Goal: Check status: Check status

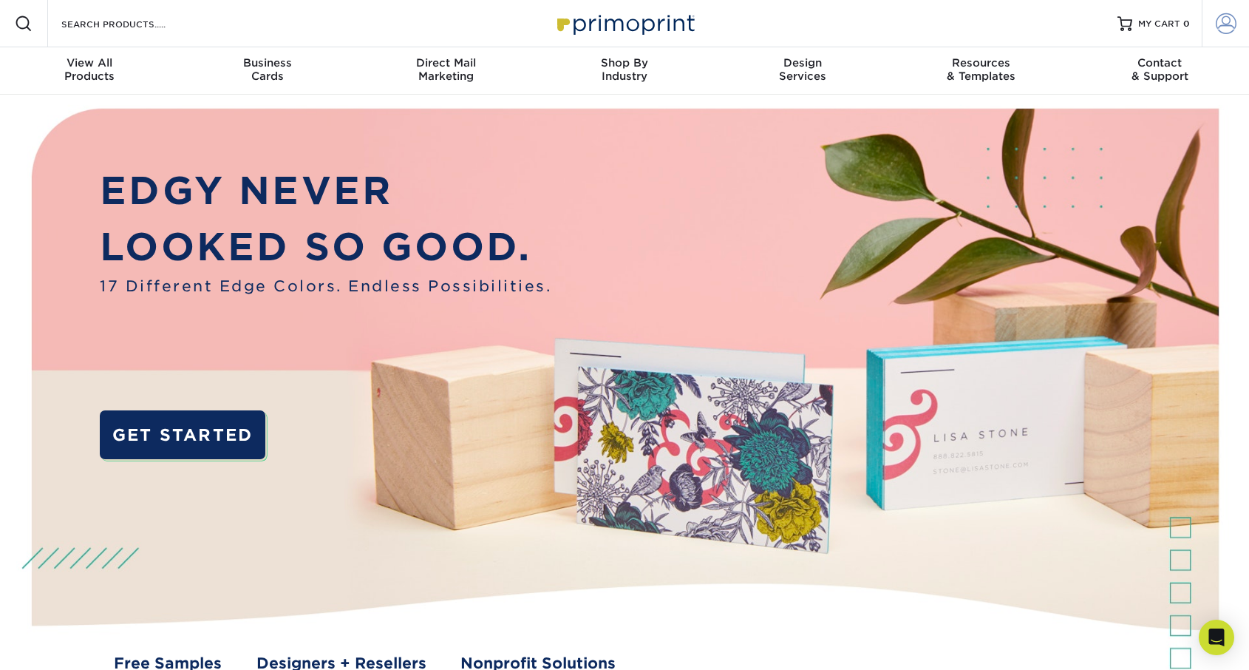
click at [1229, 30] on span at bounding box center [1226, 23] width 21 height 21
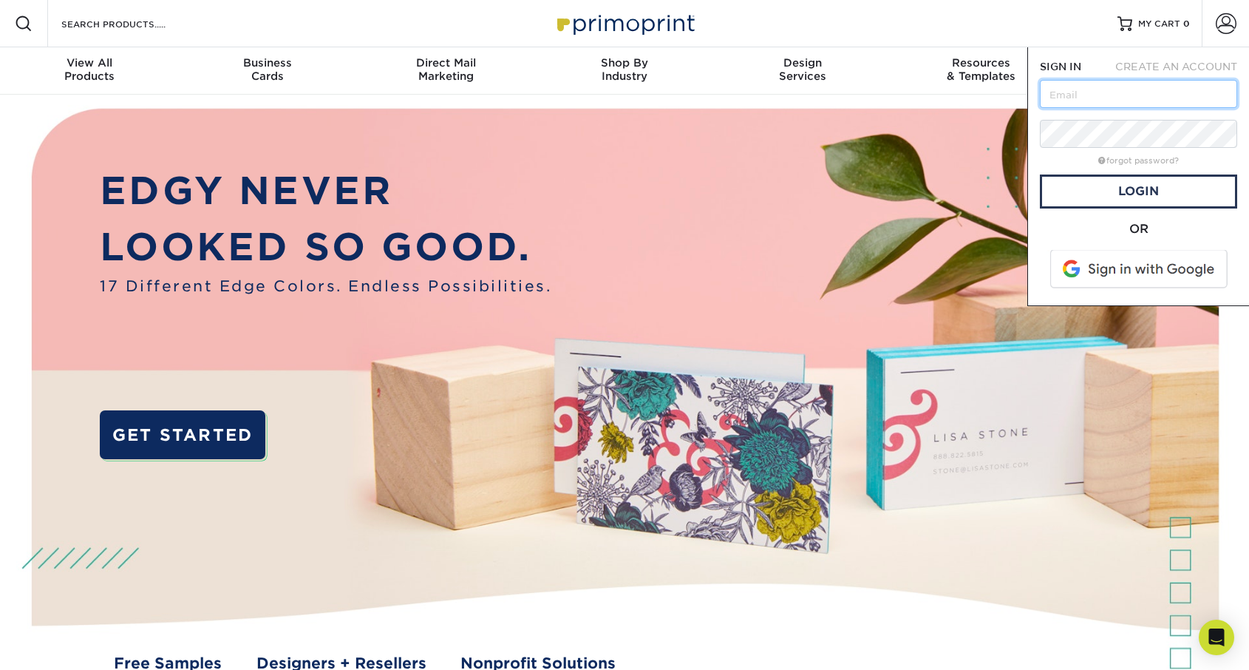
type input "[EMAIL_ADDRESS][DOMAIN_NAME]"
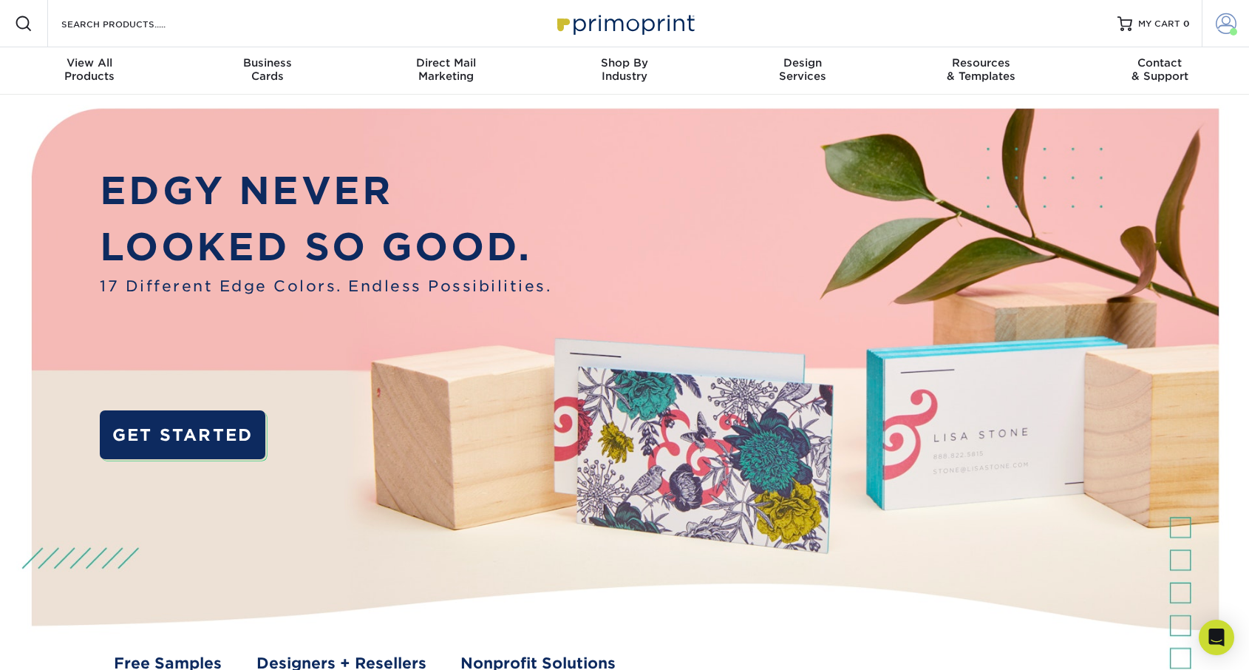
click at [1218, 30] on span at bounding box center [1226, 23] width 21 height 21
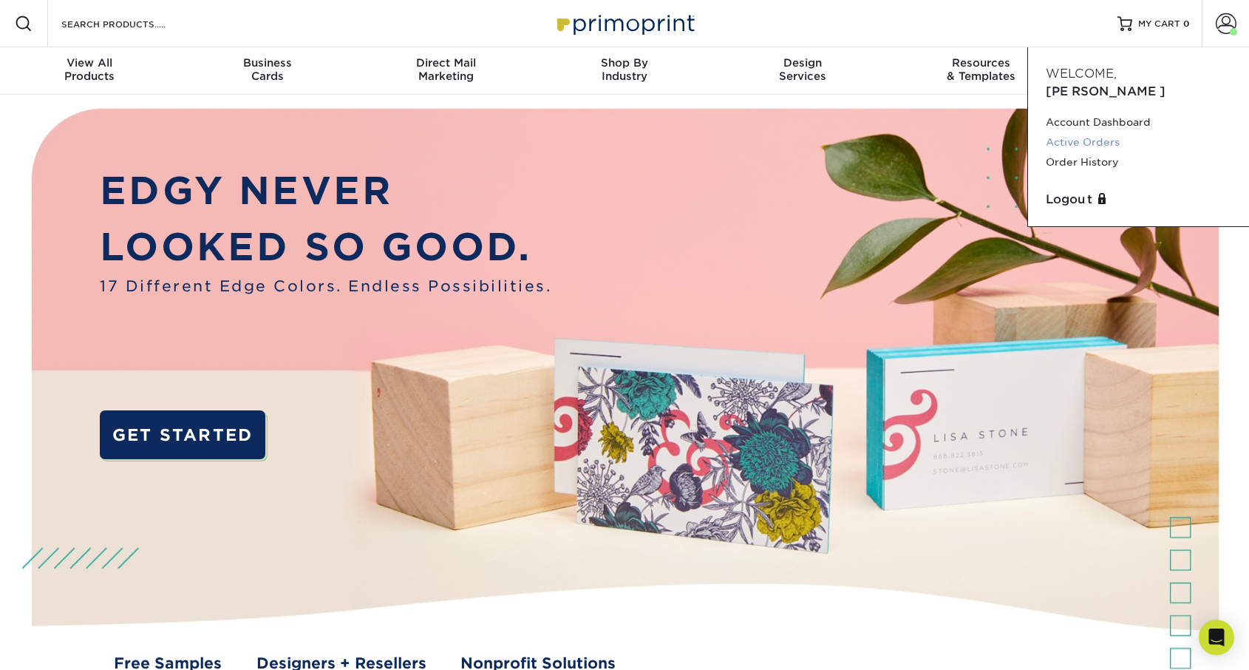
click at [1106, 132] on link "Active Orders" at bounding box center [1139, 142] width 186 height 20
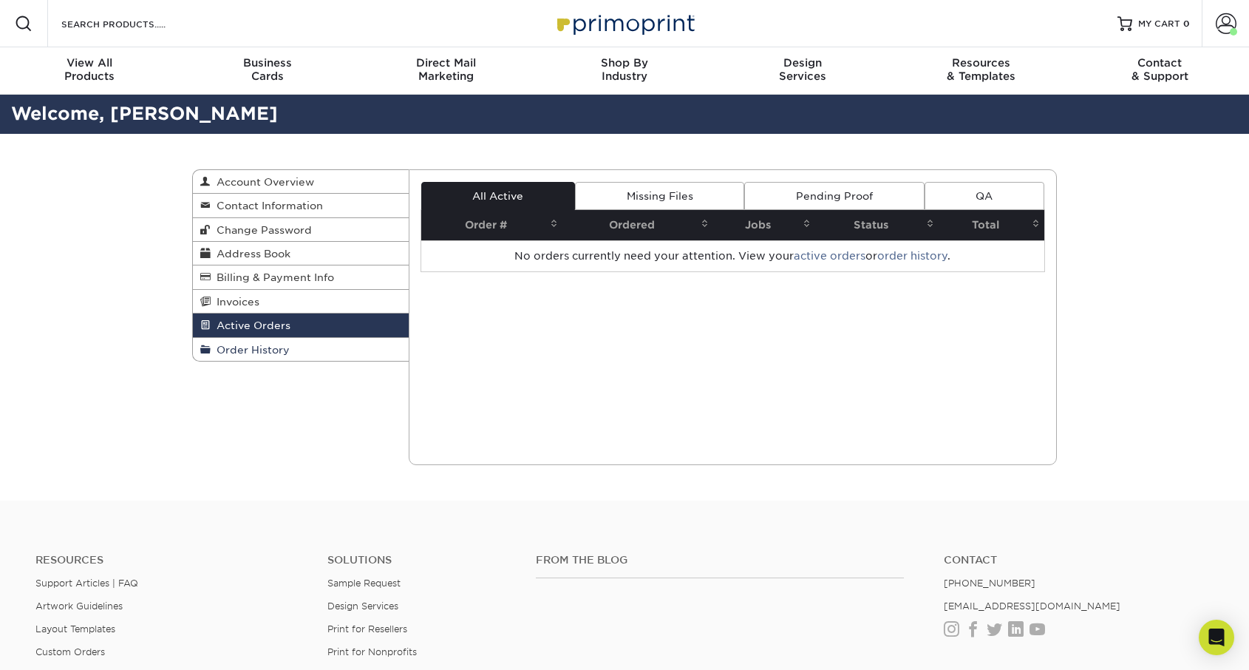
click at [264, 344] on span "Order History" at bounding box center [250, 350] width 79 height 12
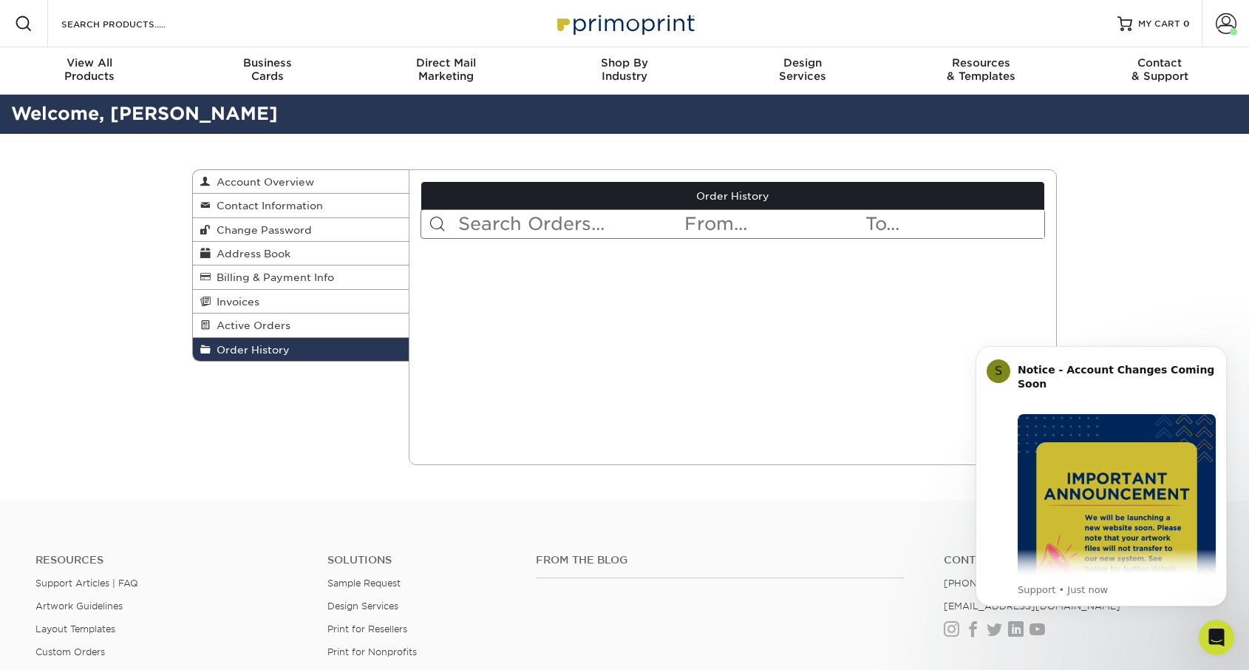
click at [272, 345] on span "Order History" at bounding box center [250, 350] width 79 height 12
click at [523, 225] on input "text" at bounding box center [570, 224] width 227 height 28
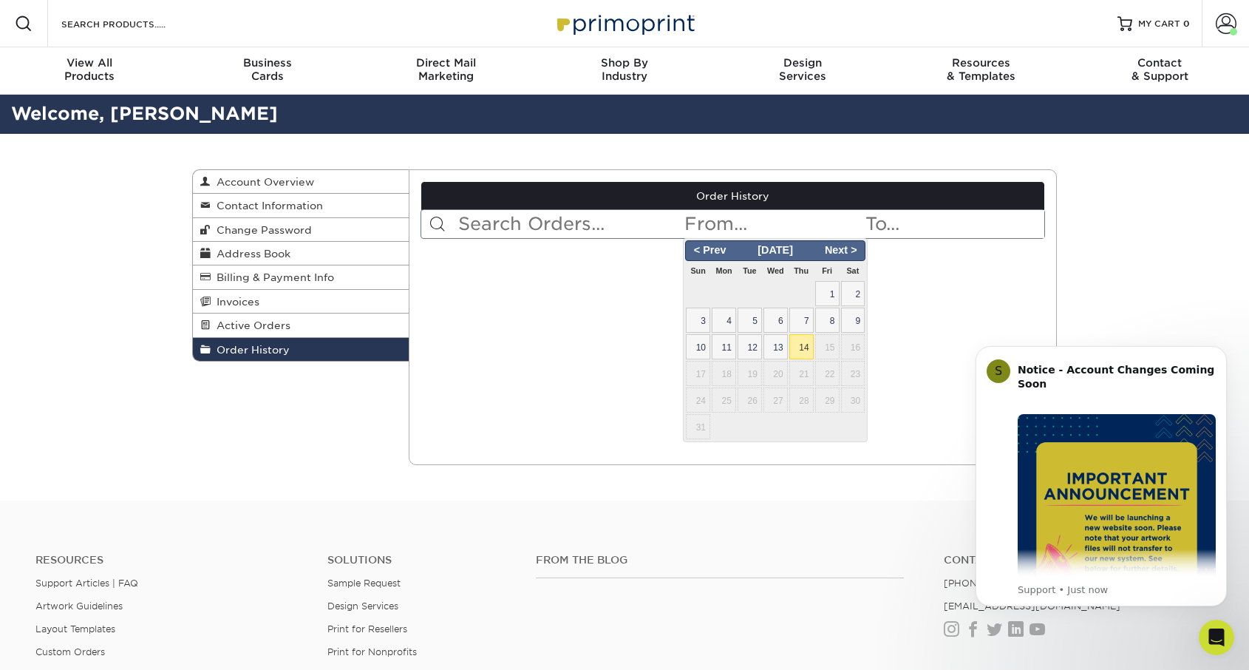
click at [771, 234] on input "text" at bounding box center [773, 224] width 180 height 28
click at [697, 252] on span "< Prev" at bounding box center [709, 250] width 45 height 16
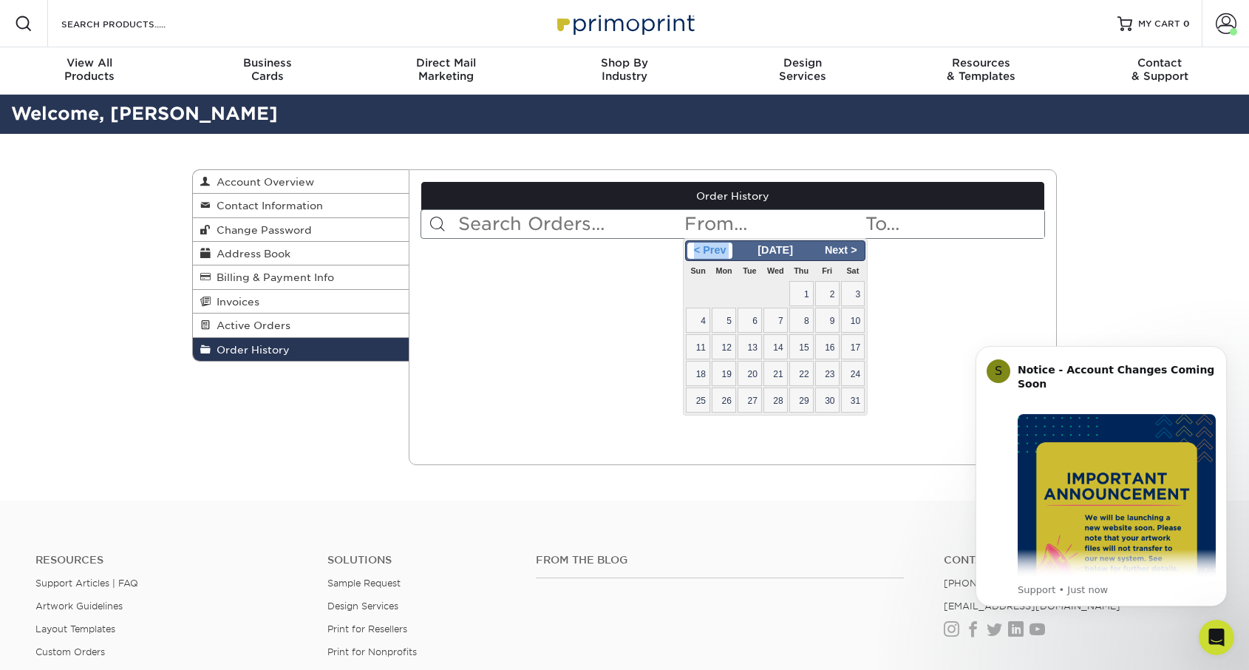
click at [697, 252] on span "< Prev" at bounding box center [709, 250] width 45 height 16
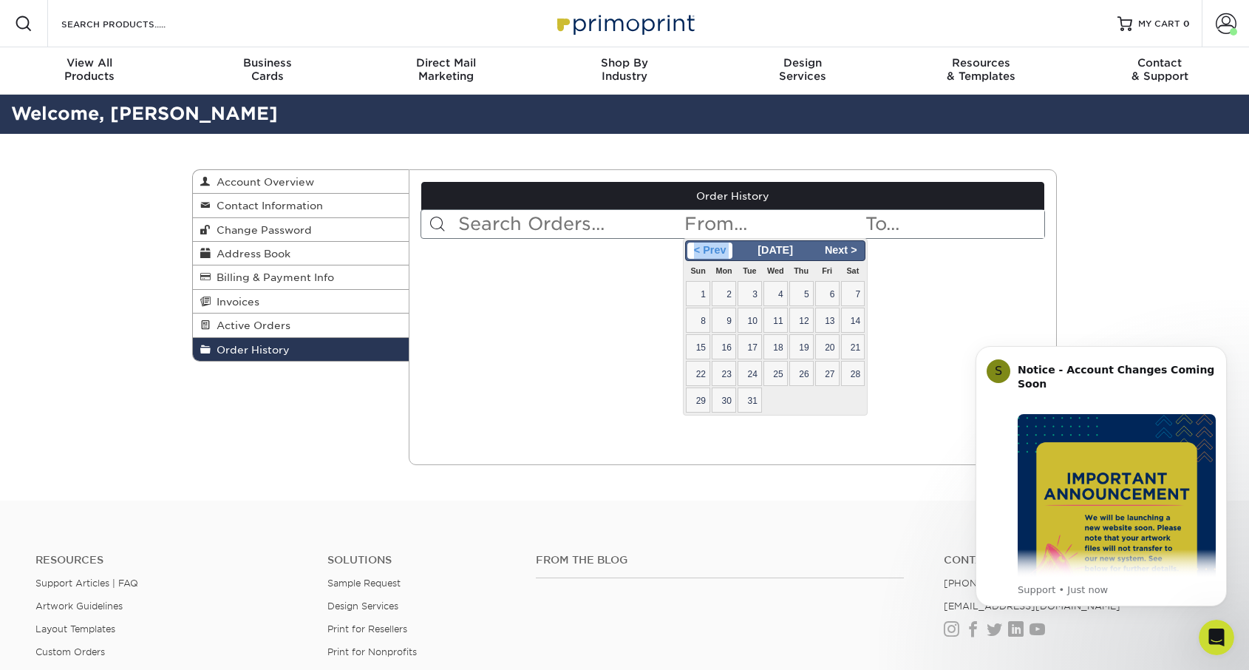
click at [697, 252] on span "< Prev" at bounding box center [709, 250] width 45 height 16
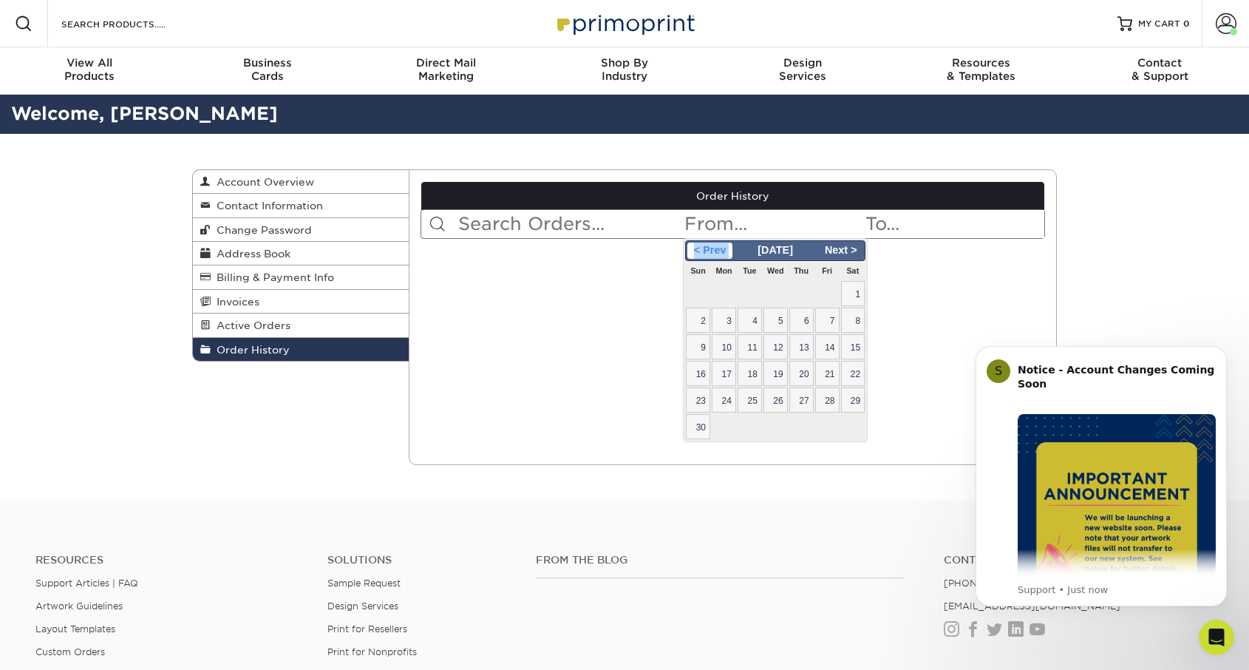
click at [697, 252] on span "< Prev" at bounding box center [709, 250] width 45 height 16
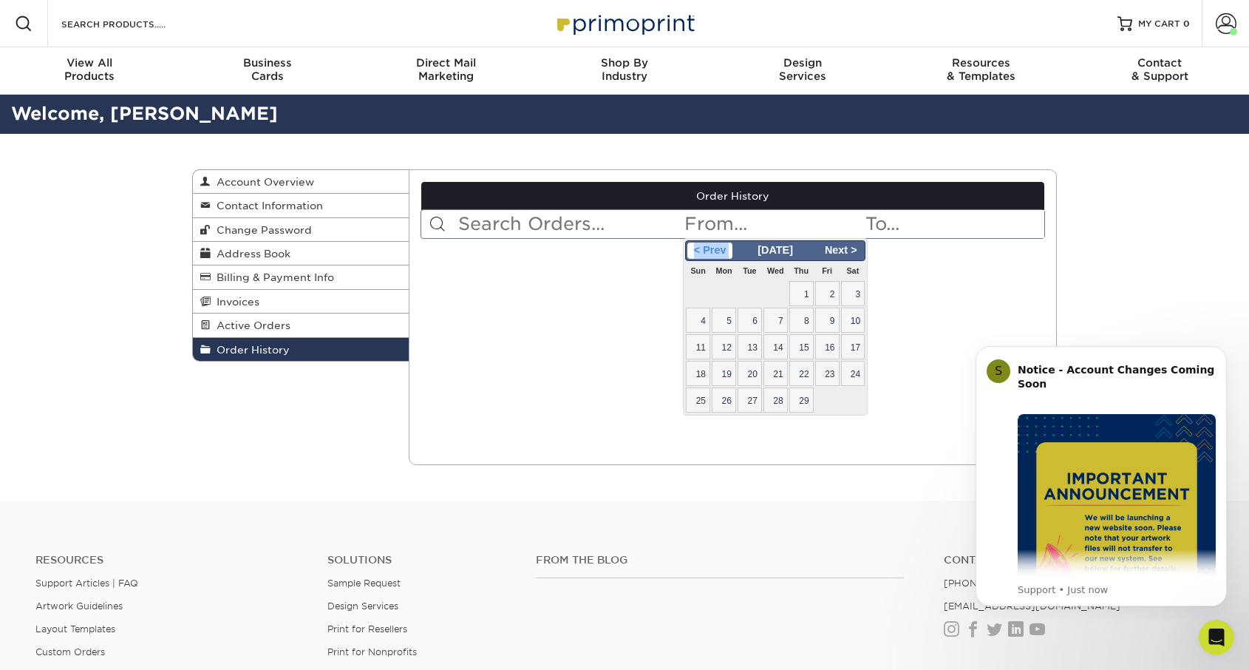
click at [697, 252] on span "< Prev" at bounding box center [709, 250] width 45 height 16
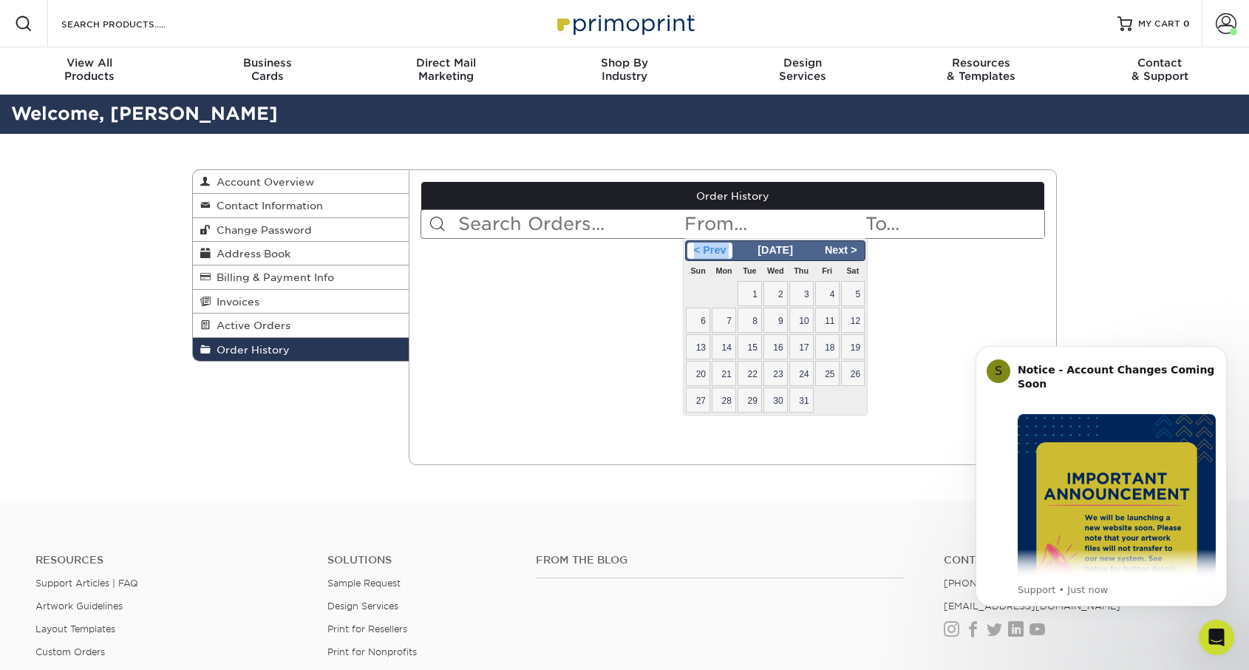
click at [697, 252] on span "< Prev" at bounding box center [709, 250] width 45 height 16
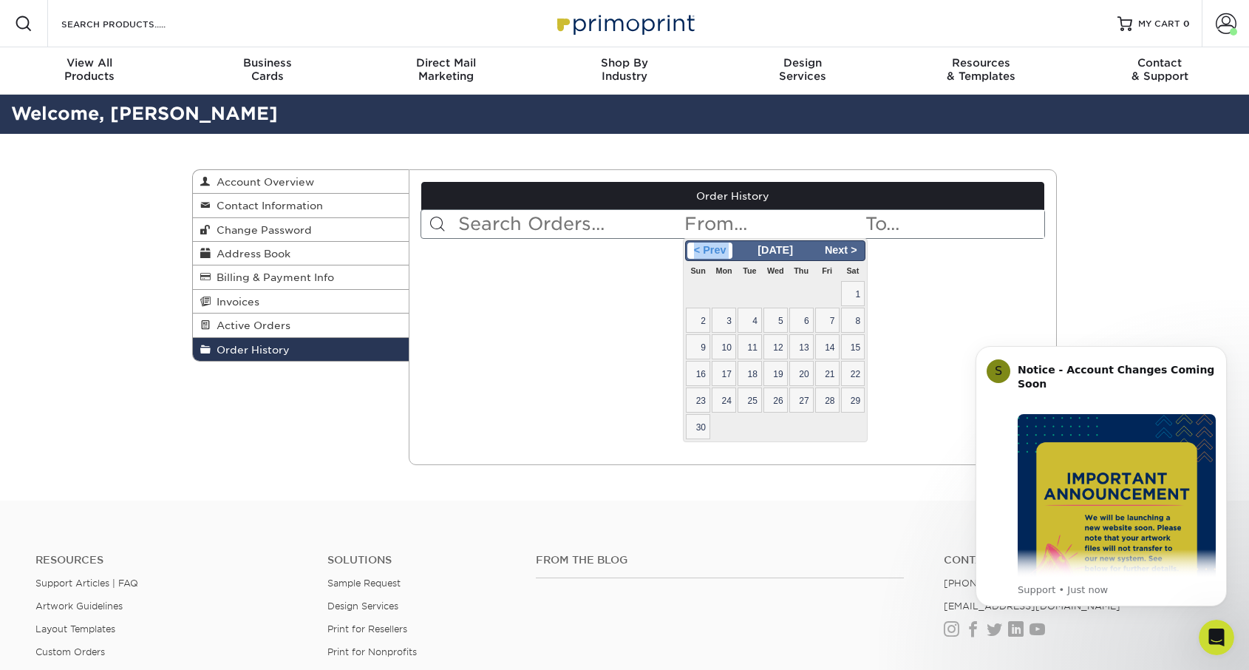
click at [697, 252] on span "< Prev" at bounding box center [709, 250] width 45 height 16
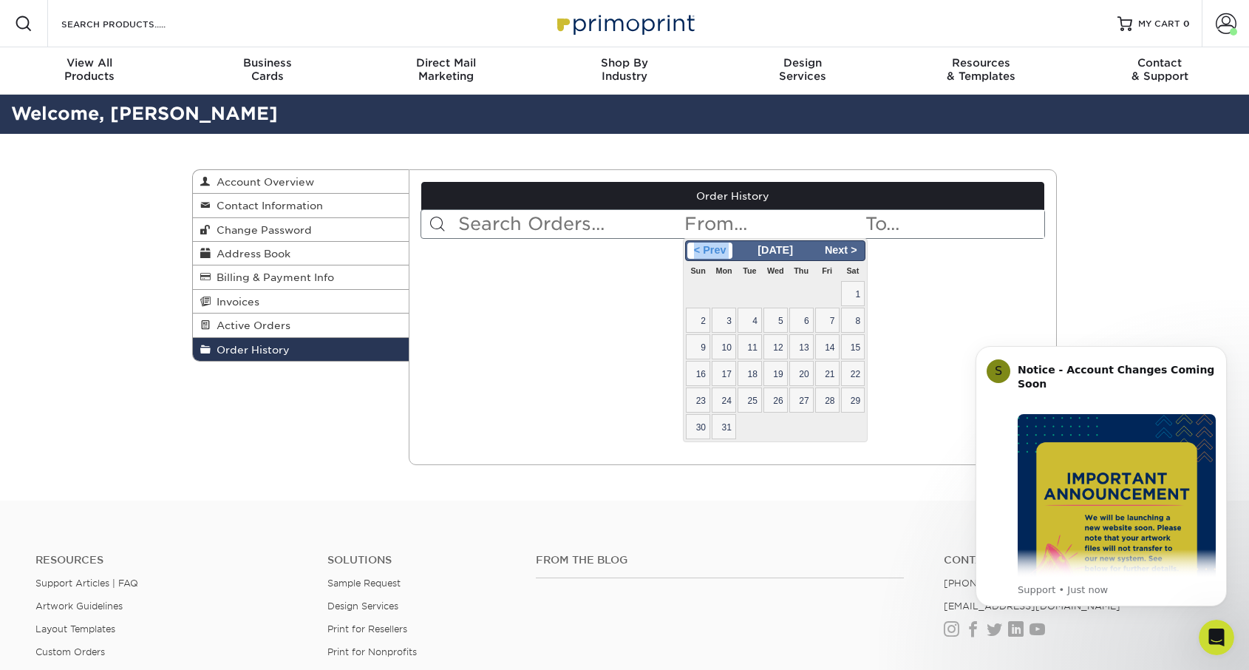
click at [697, 252] on span "< Prev" at bounding box center [709, 250] width 45 height 16
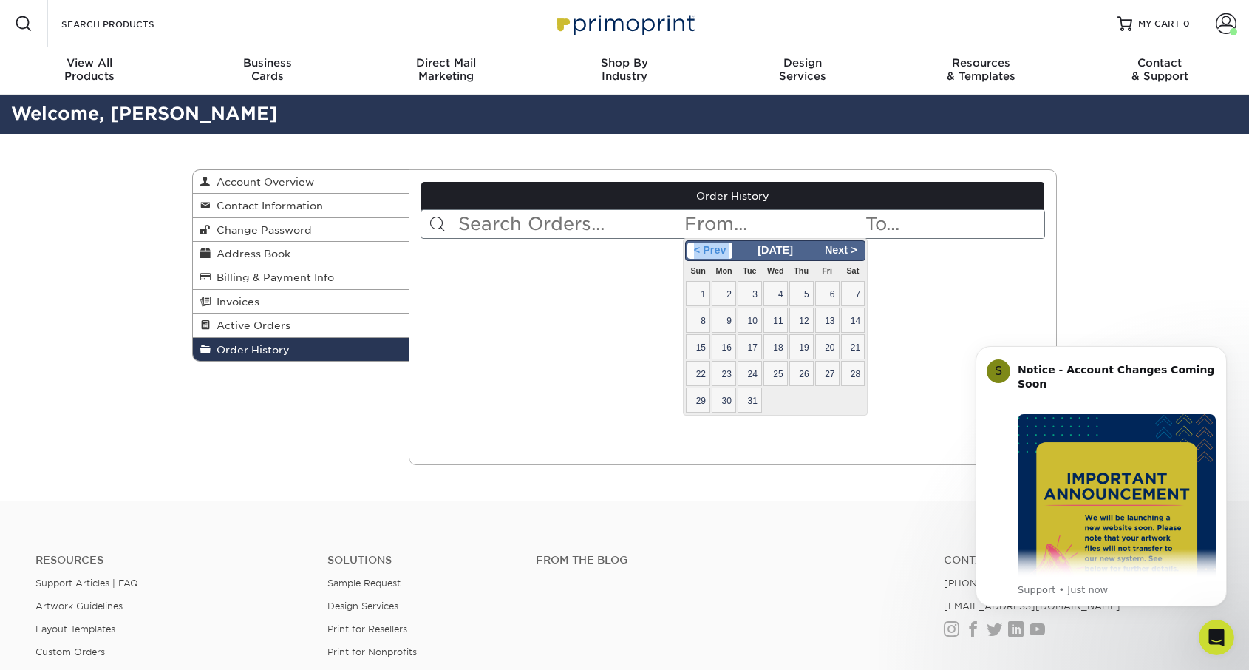
click at [697, 252] on span "< Prev" at bounding box center [709, 250] width 45 height 16
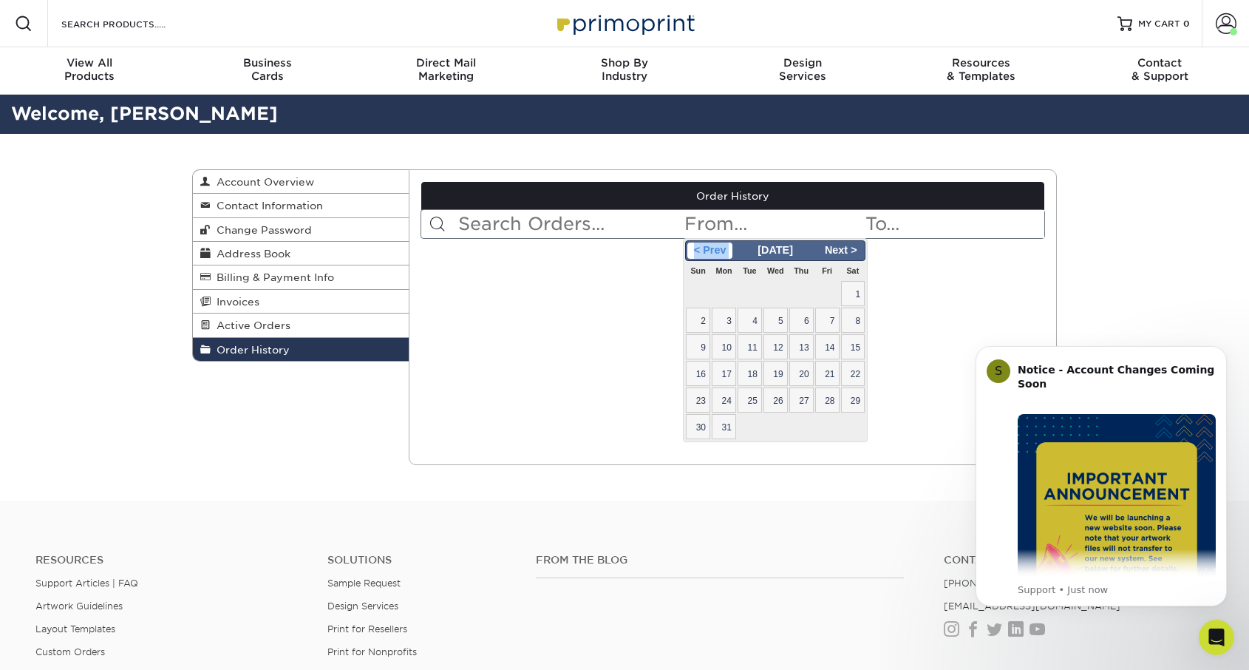
click at [697, 252] on span "< Prev" at bounding box center [709, 250] width 45 height 16
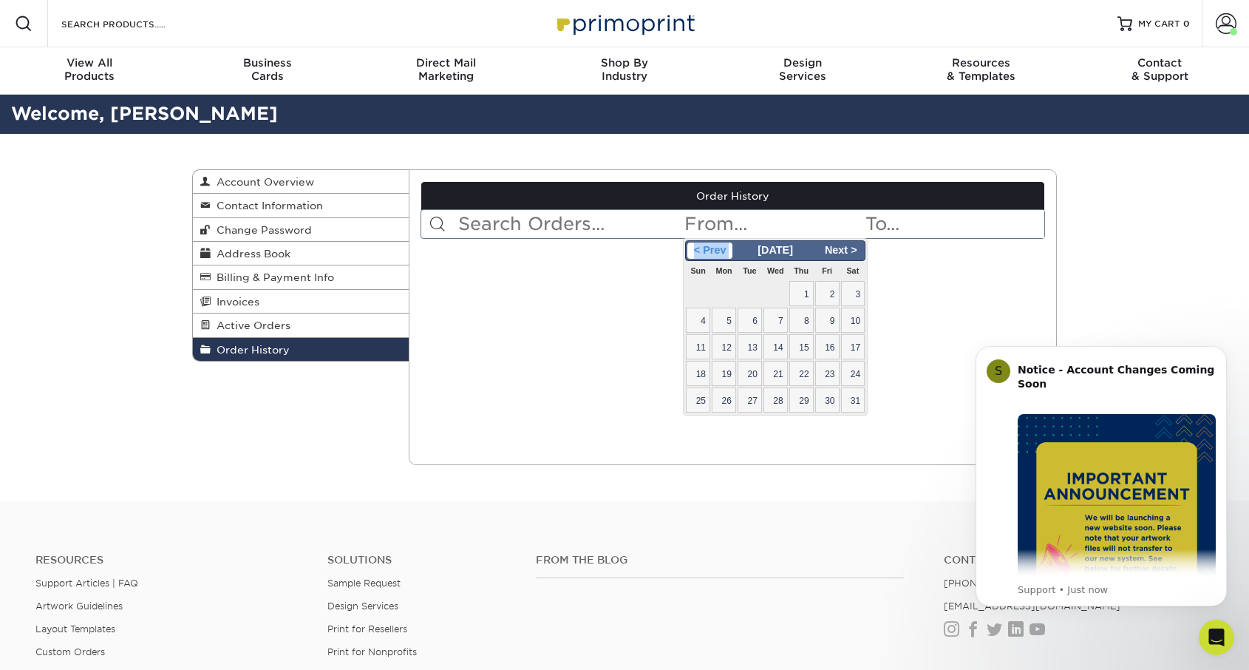
click at [697, 252] on span "< Prev" at bounding box center [709, 250] width 45 height 16
click at [802, 299] on span "1" at bounding box center [801, 293] width 24 height 25
type input "2021-04-01"
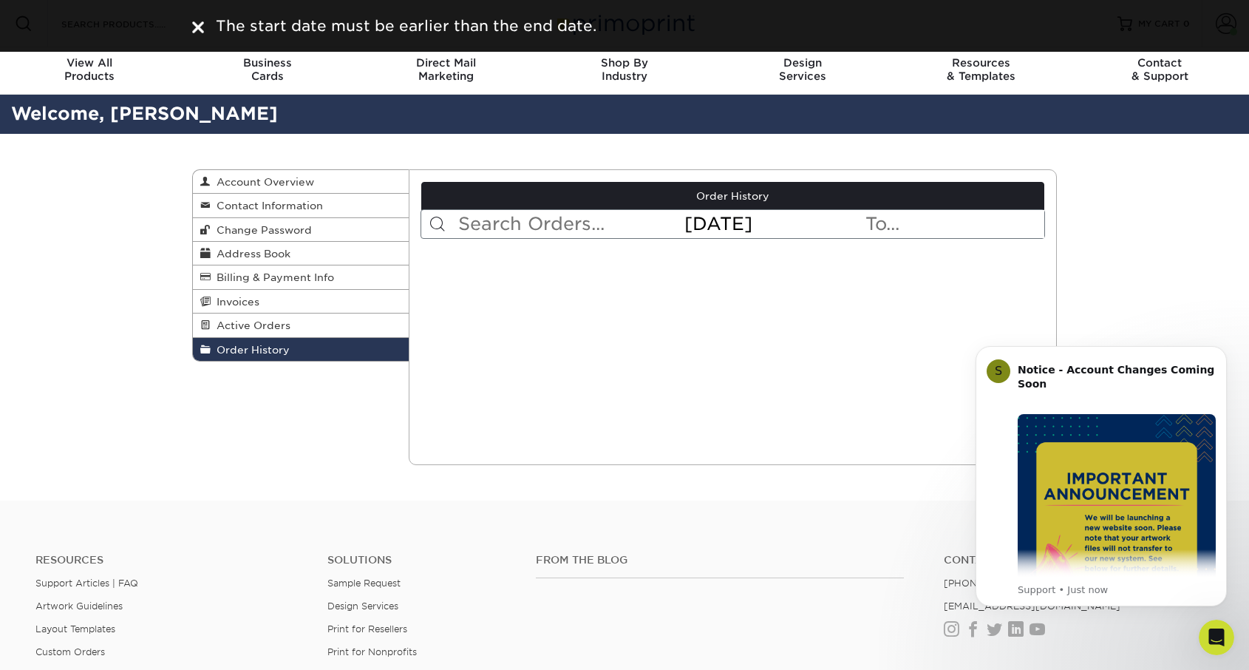
click at [489, 234] on input "text" at bounding box center [570, 224] width 227 height 28
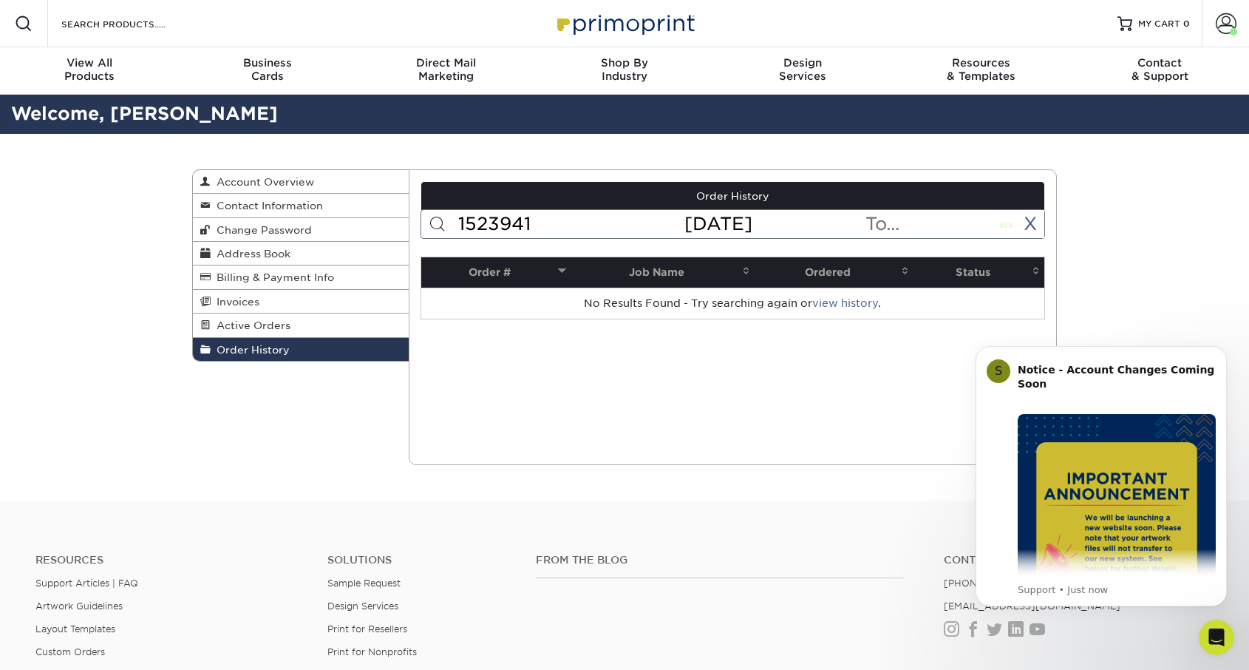
type input "1523941"
click at [234, 296] on span "Invoices" at bounding box center [235, 302] width 49 height 12
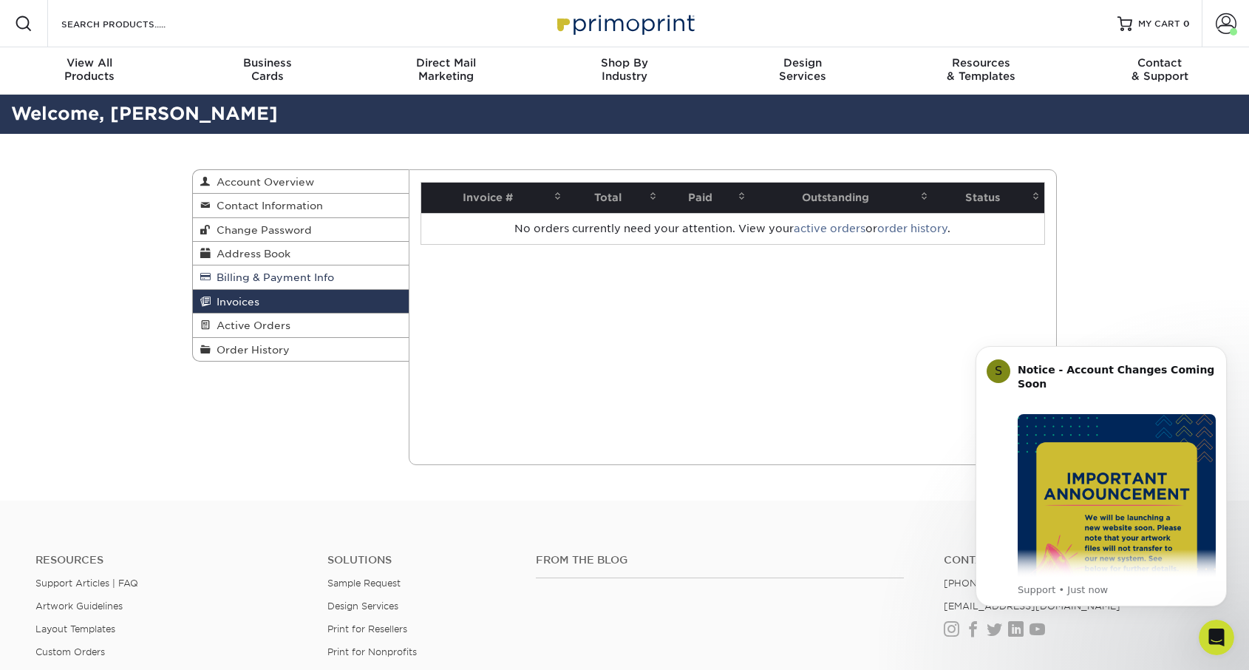
click at [251, 281] on span "Billing & Payment Info" at bounding box center [272, 277] width 123 height 12
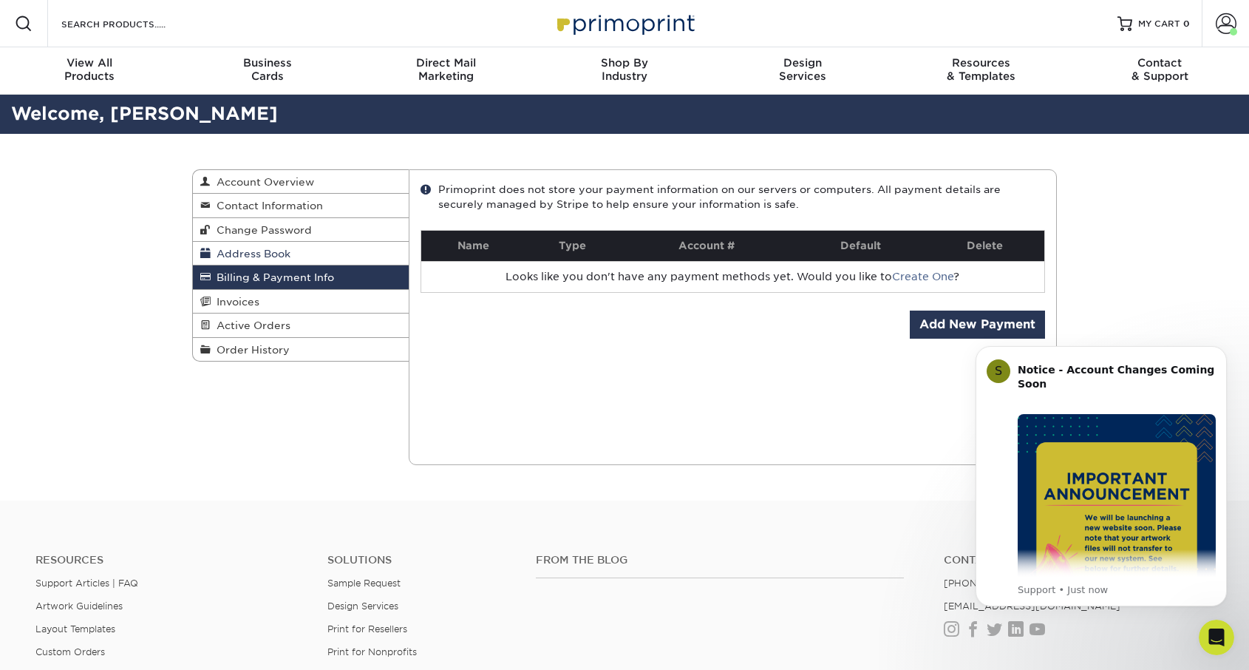
click at [247, 254] on span "Address Book" at bounding box center [251, 254] width 80 height 12
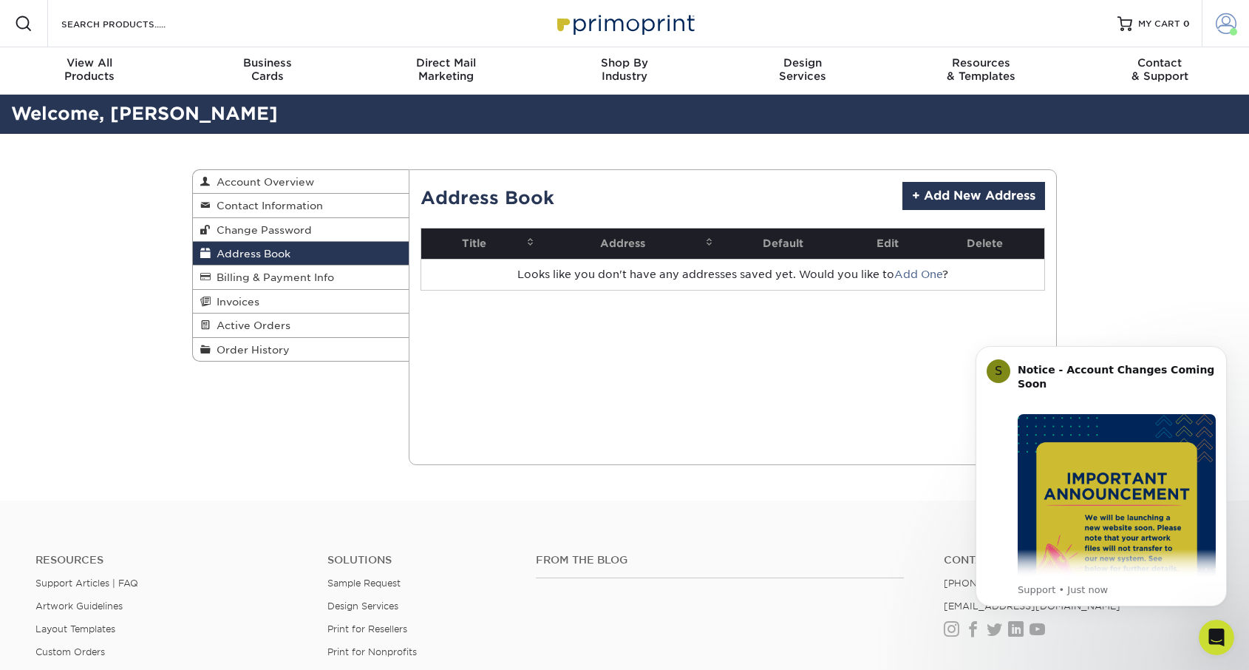
click at [1217, 26] on span at bounding box center [1226, 23] width 21 height 21
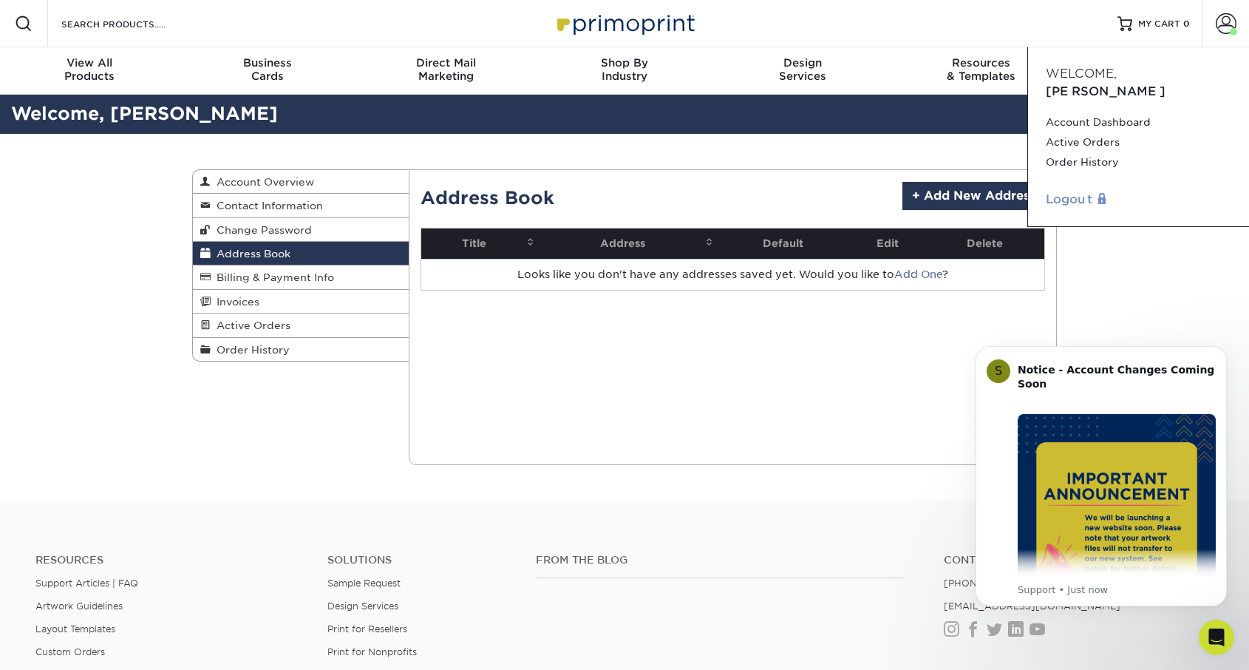
click at [1068, 191] on link "Logout" at bounding box center [1139, 200] width 186 height 18
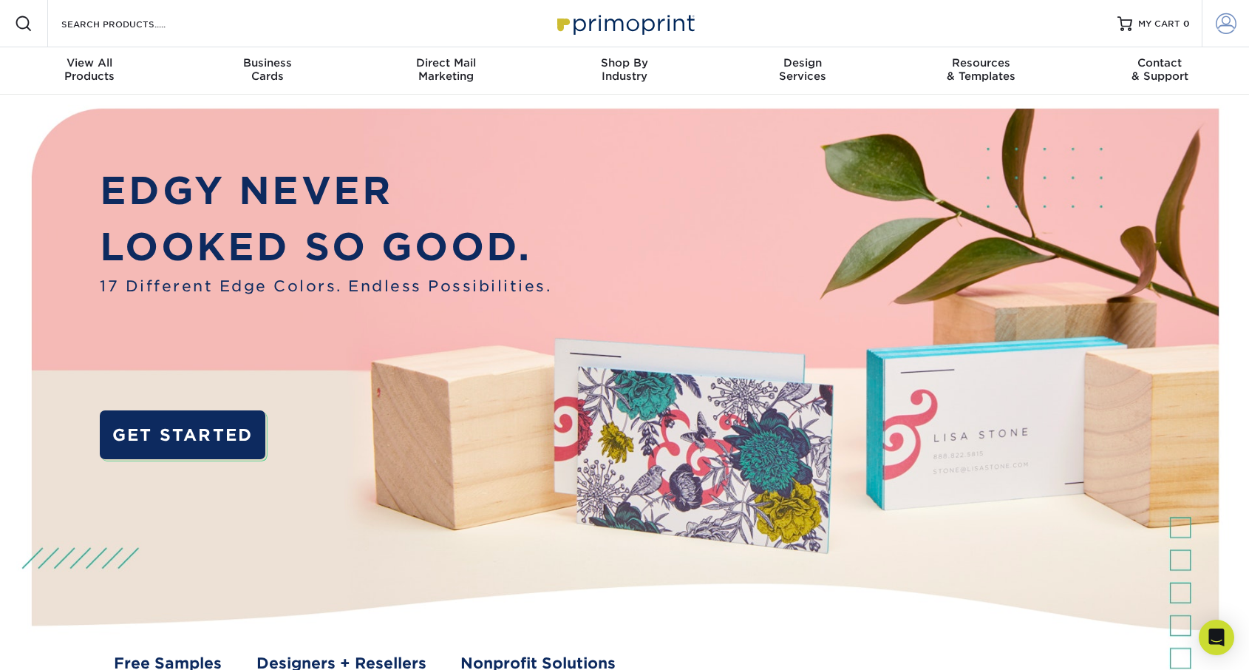
click at [1223, 26] on span at bounding box center [1226, 23] width 21 height 21
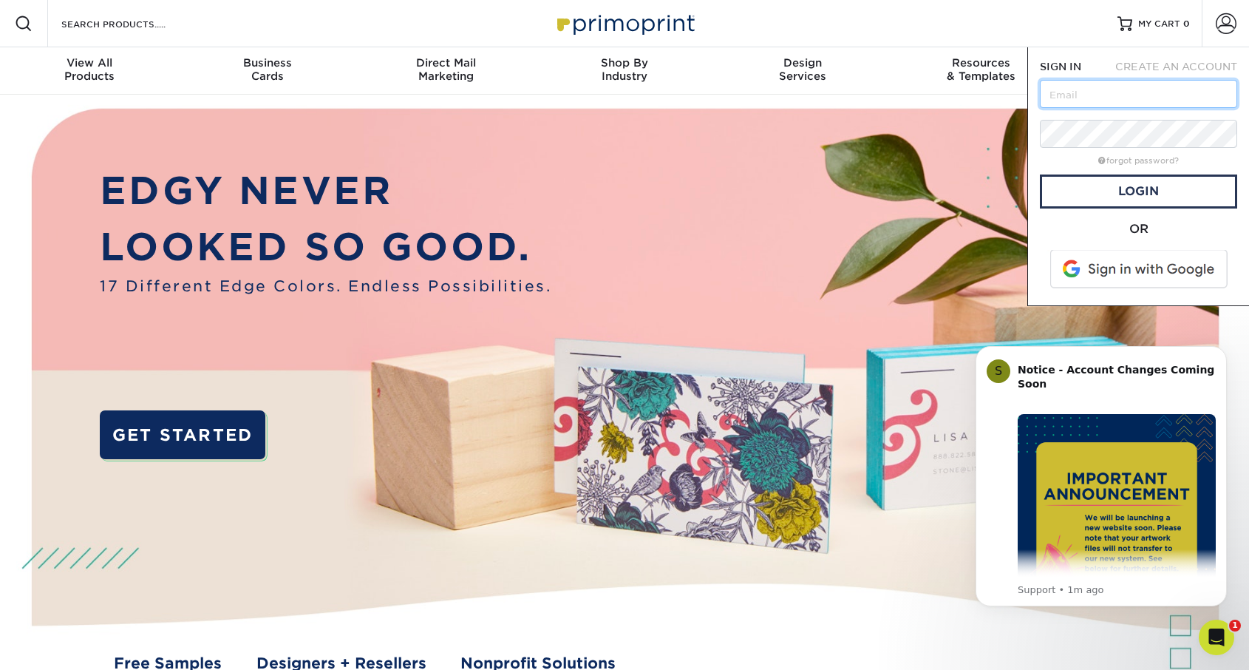
type input "[EMAIL_ADDRESS][DOMAIN_NAME]"
